Goal: Information Seeking & Learning: Understand process/instructions

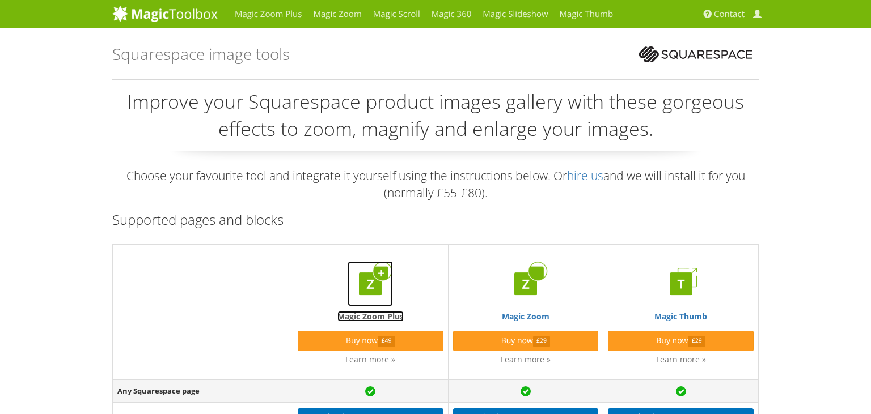
click at [374, 269] on img at bounding box center [369, 283] width 45 height 45
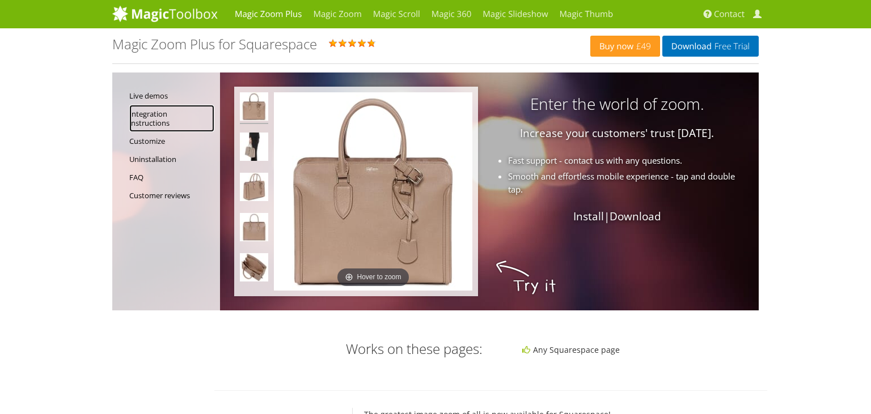
click at [151, 112] on link "Integration instructions" at bounding box center [171, 118] width 85 height 27
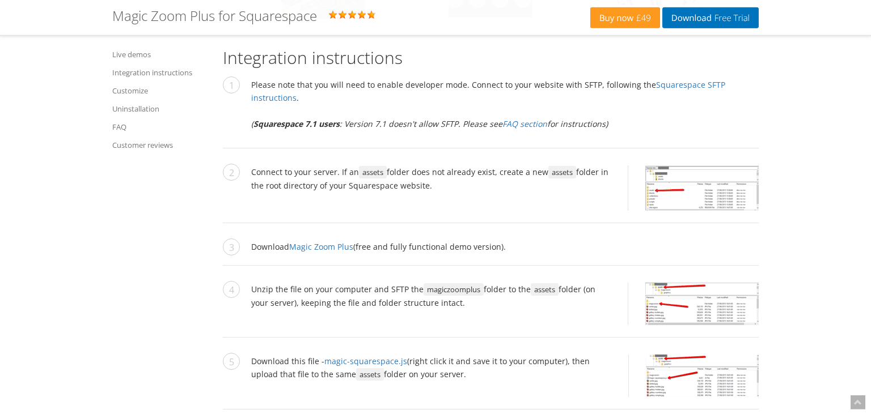
scroll to position [1121, 0]
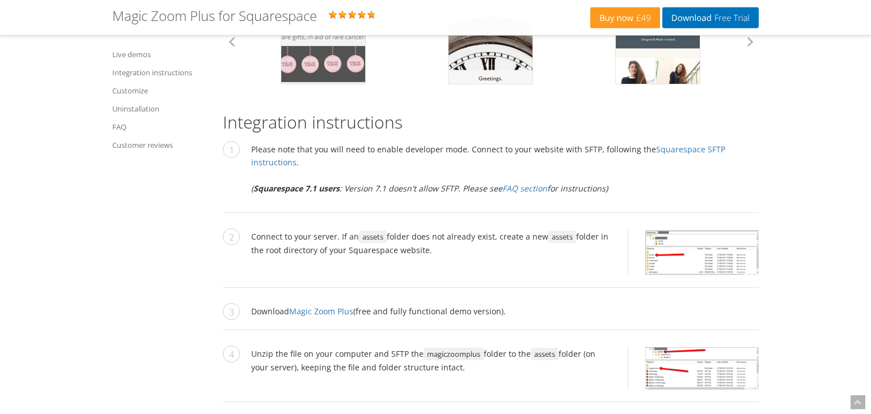
scroll to position [1001, 0]
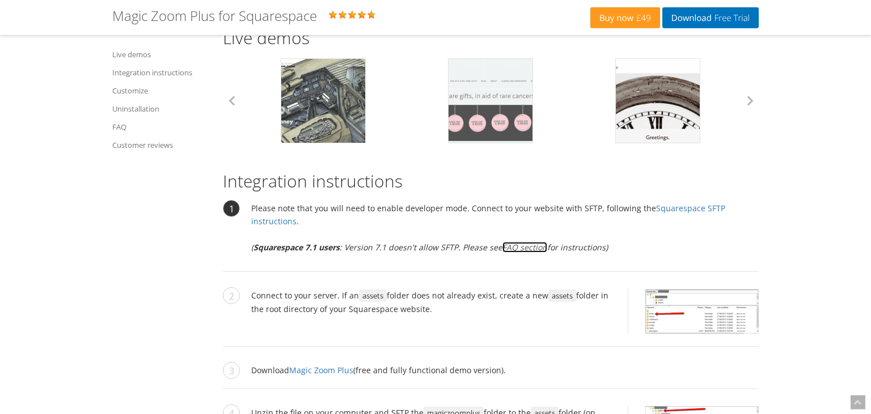
click at [532, 242] on link "FAQ section" at bounding box center [524, 247] width 45 height 11
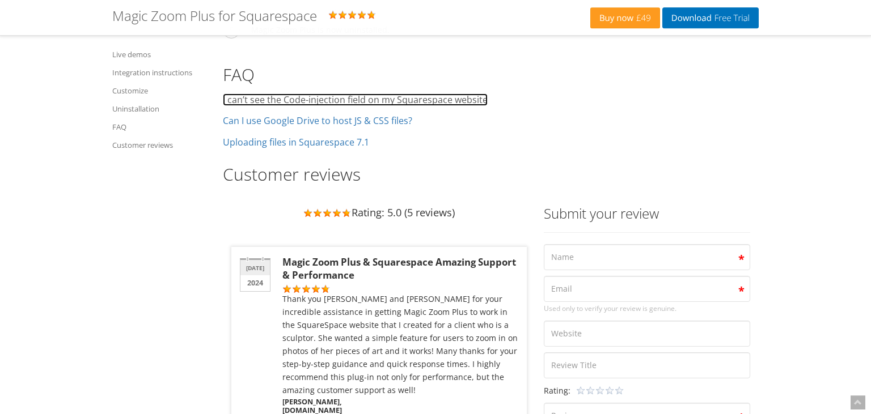
click at [333, 94] on link "I can’t see the Code-injection field on my Squarespace website" at bounding box center [355, 100] width 265 height 12
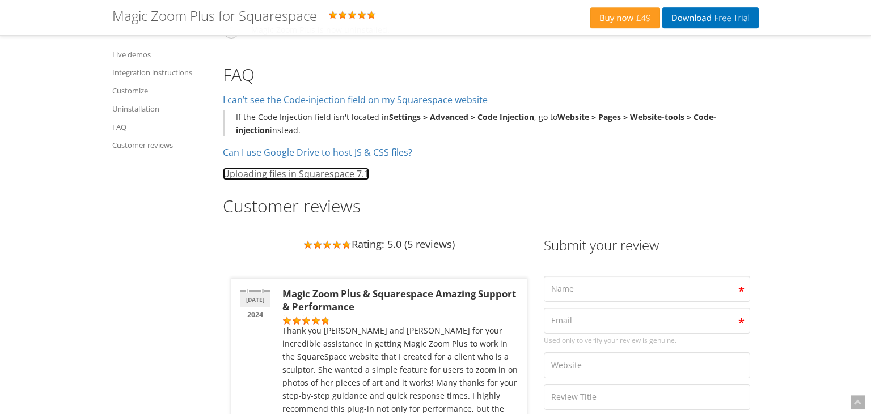
click at [278, 168] on link "Uploading files in Squarespace 7.1" at bounding box center [296, 174] width 146 height 12
